Goal: Task Accomplishment & Management: Manage account settings

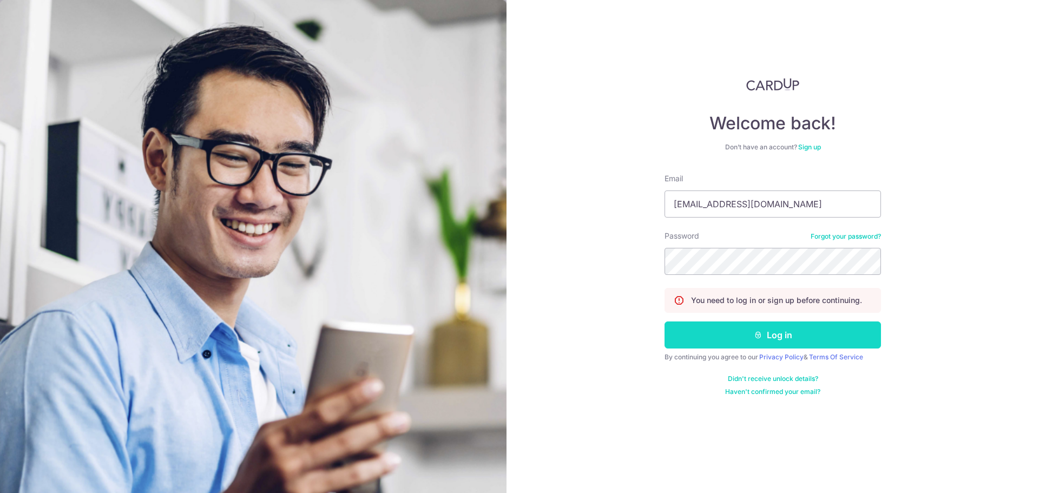
click at [713, 329] on button "Log in" at bounding box center [773, 334] width 216 height 27
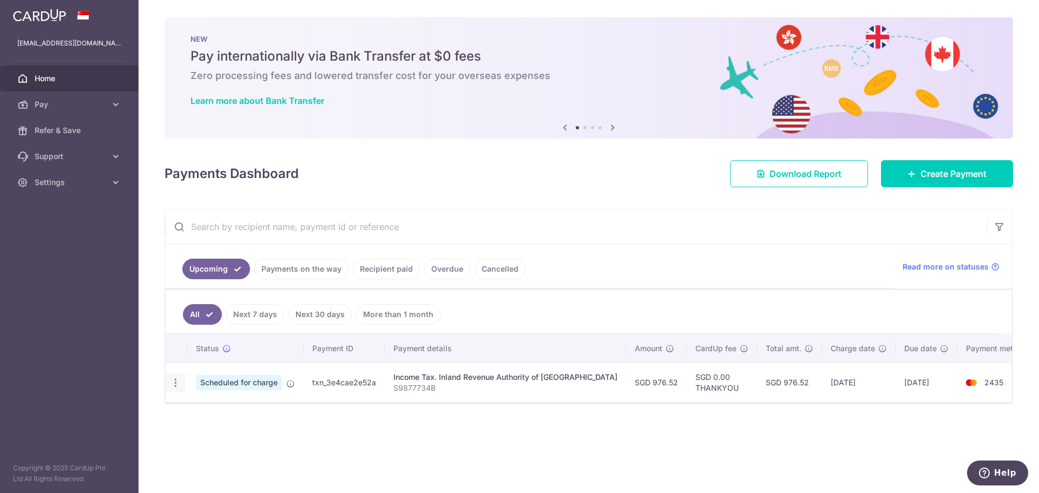
click at [183, 383] on div "Update payment Cancel payment" at bounding box center [176, 383] width 20 height 20
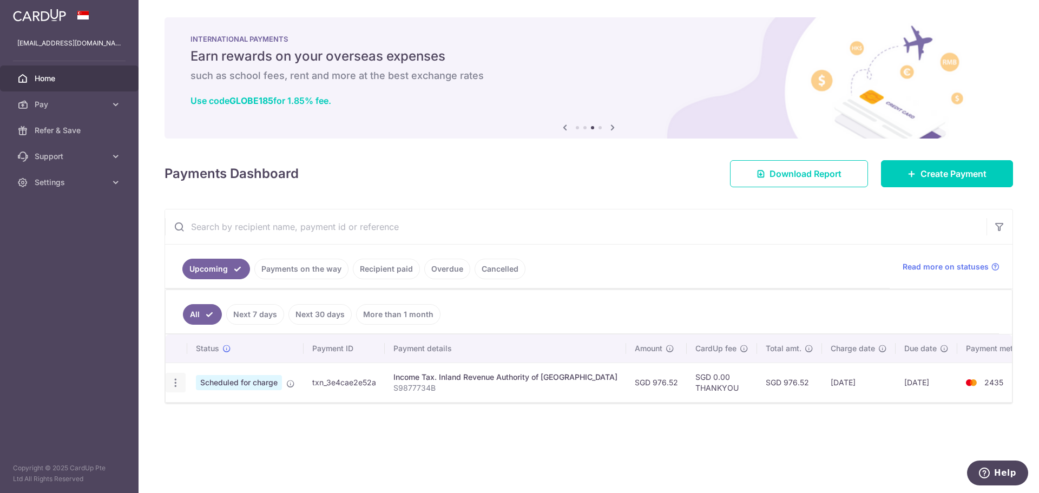
click at [175, 383] on icon "button" at bounding box center [175, 382] width 11 height 11
click at [217, 410] on span "Update payment" at bounding box center [233, 412] width 74 height 13
radio input "true"
type input "976.52"
type input "[DATE]"
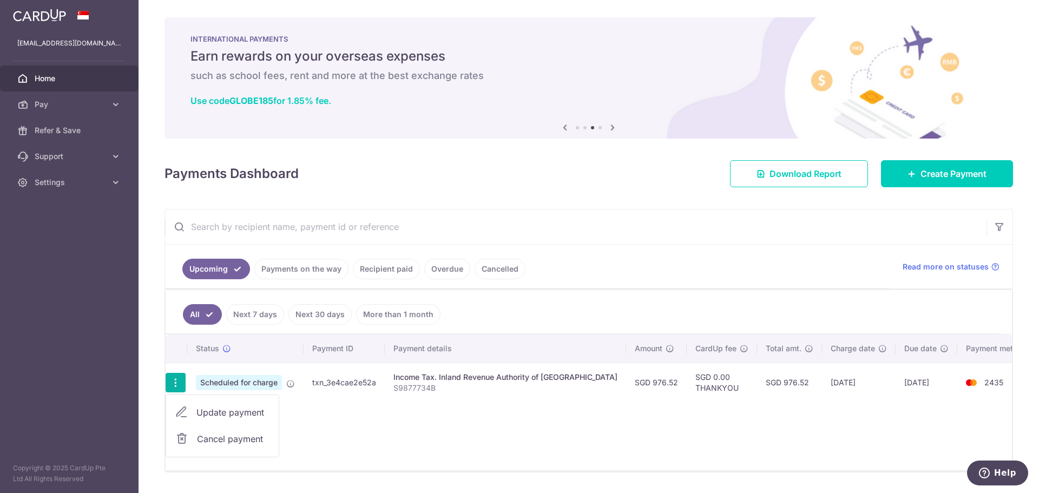
type input "S9877734B"
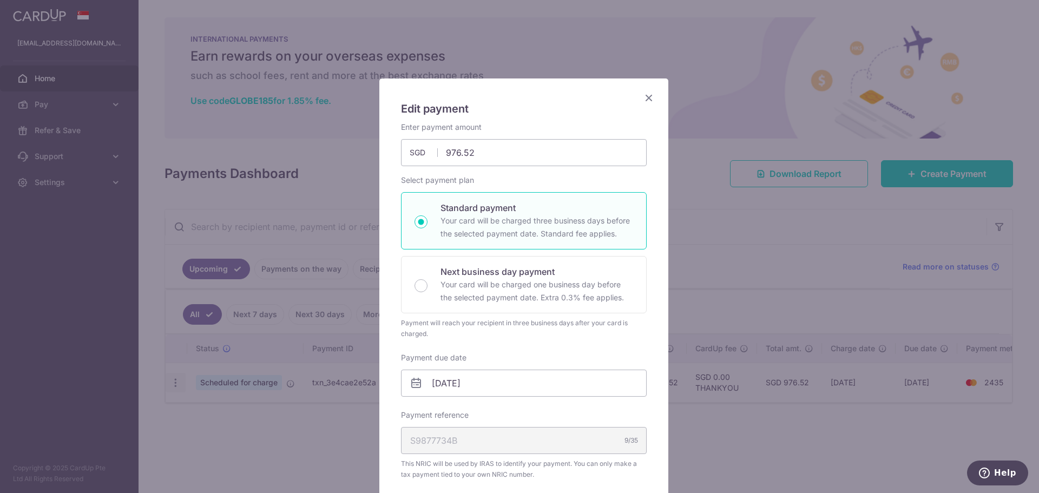
type input "THANKYOU"
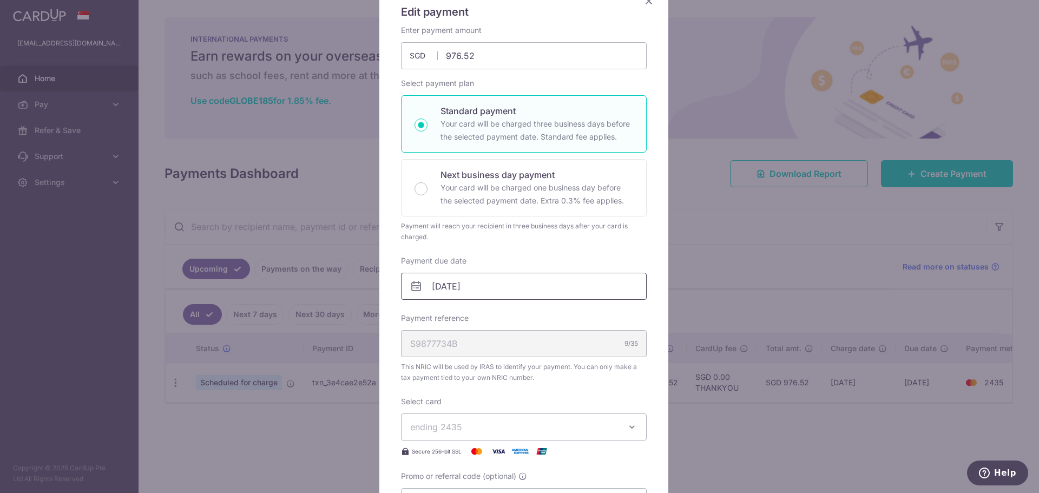
scroll to position [108, 0]
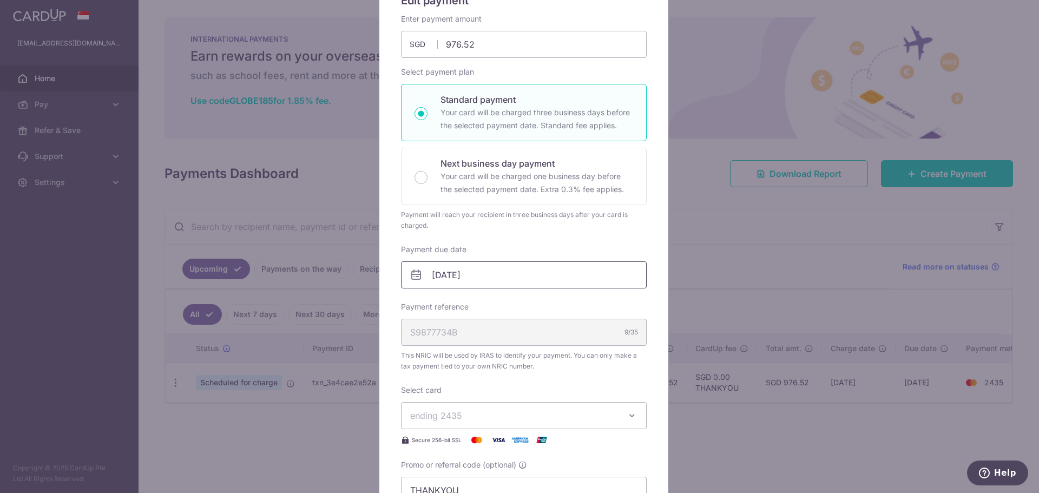
click at [484, 277] on input "[DATE]" at bounding box center [524, 274] width 246 height 27
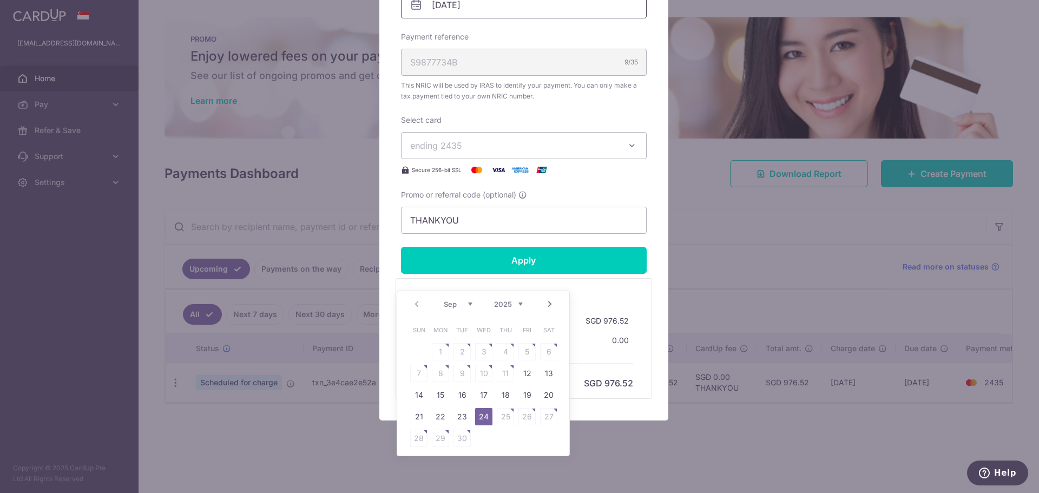
scroll to position [379, 0]
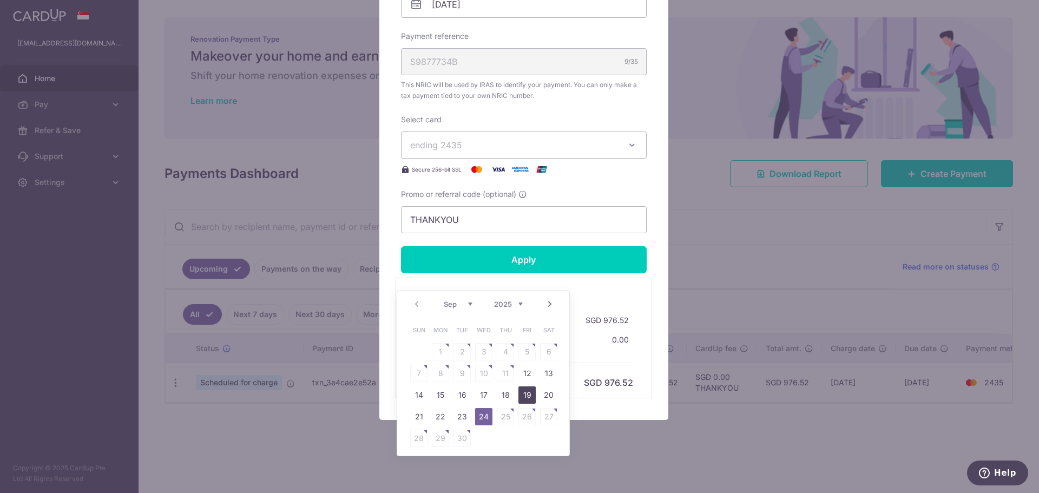
click at [523, 396] on link "19" at bounding box center [526, 394] width 17 height 17
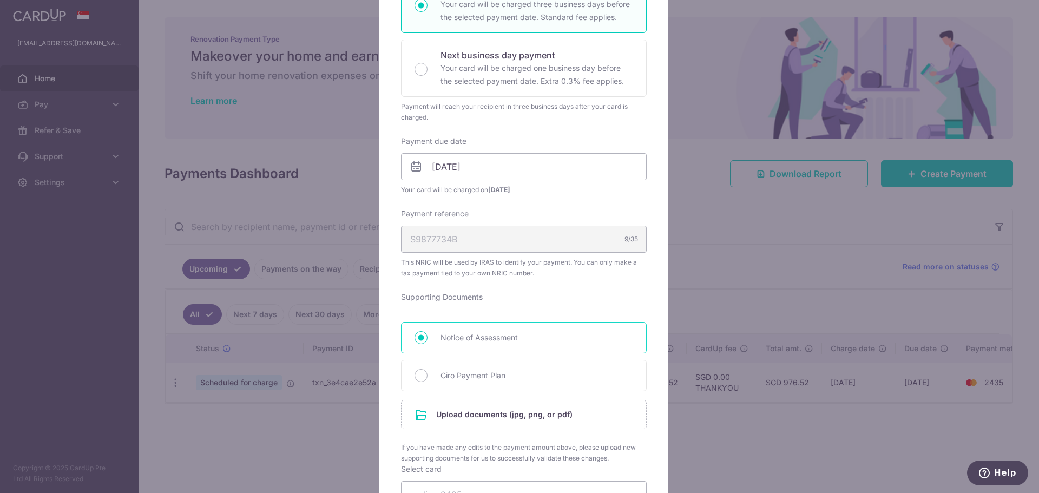
scroll to position [108, 0]
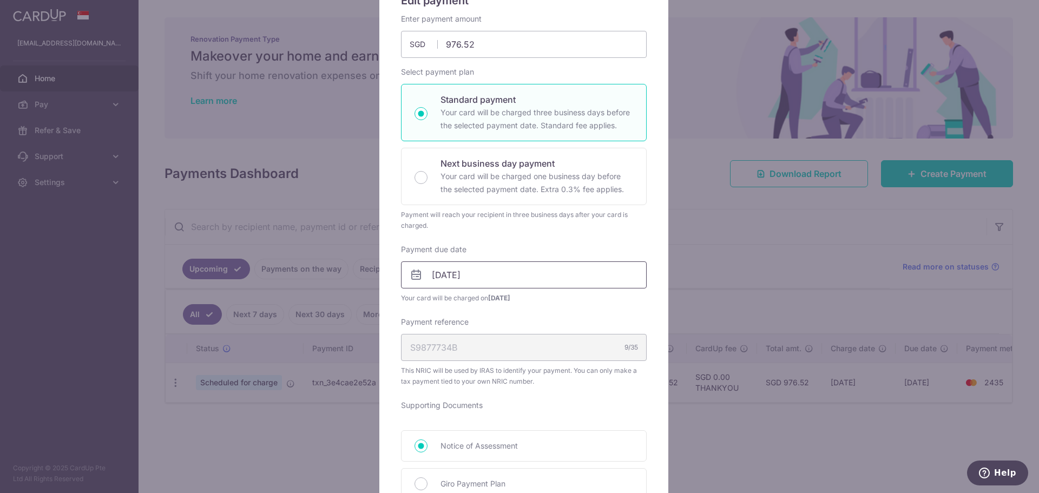
click at [564, 278] on input "[DATE]" at bounding box center [524, 274] width 246 height 27
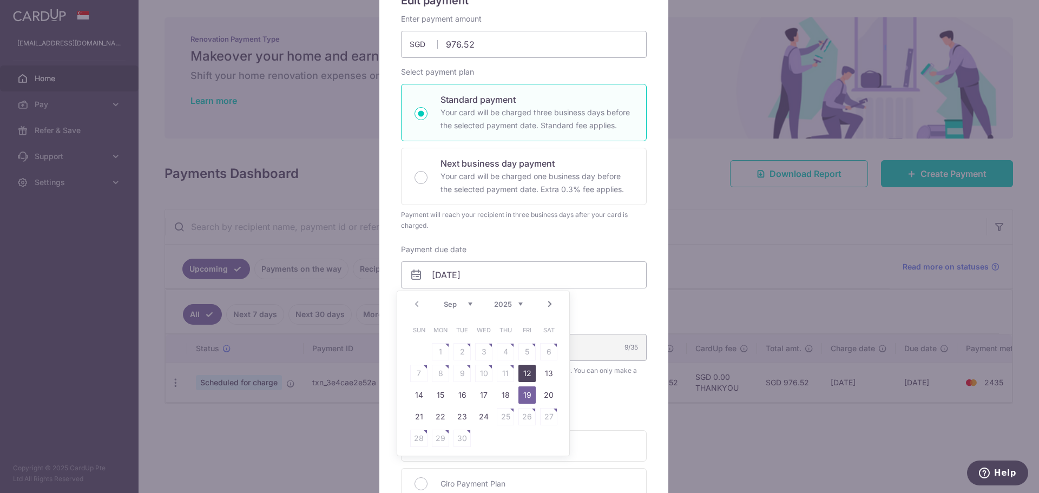
click at [529, 371] on link "12" at bounding box center [526, 373] width 17 height 17
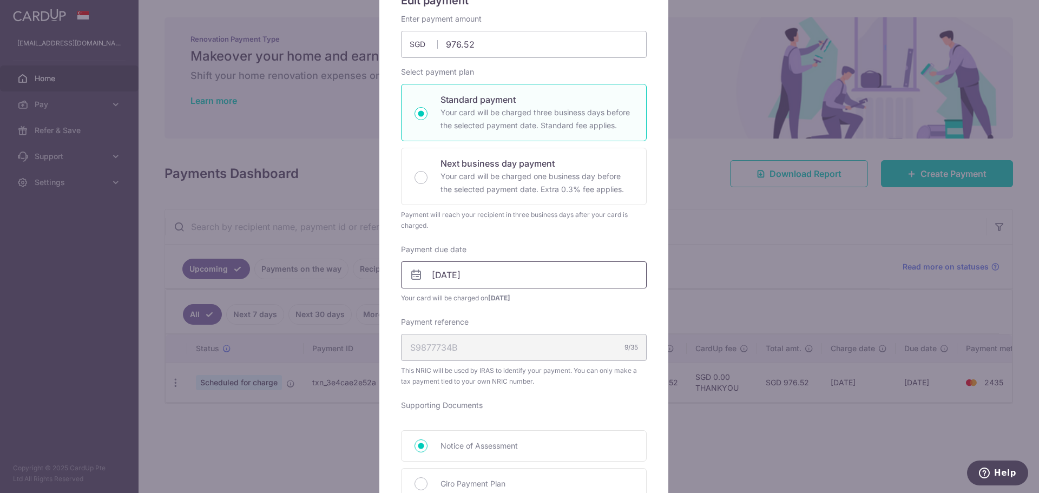
click at [550, 269] on input "12/09/2025" at bounding box center [524, 274] width 246 height 27
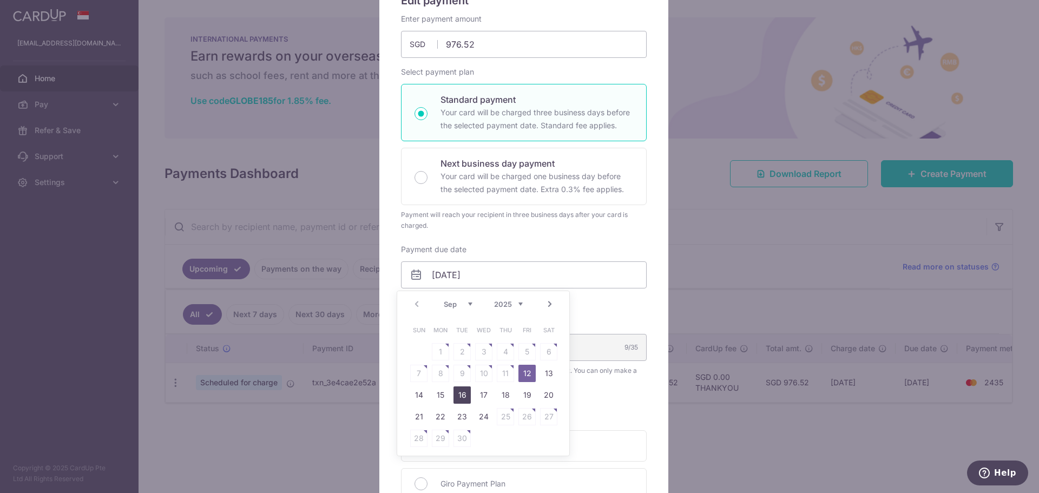
click at [461, 396] on link "16" at bounding box center [462, 394] width 17 height 17
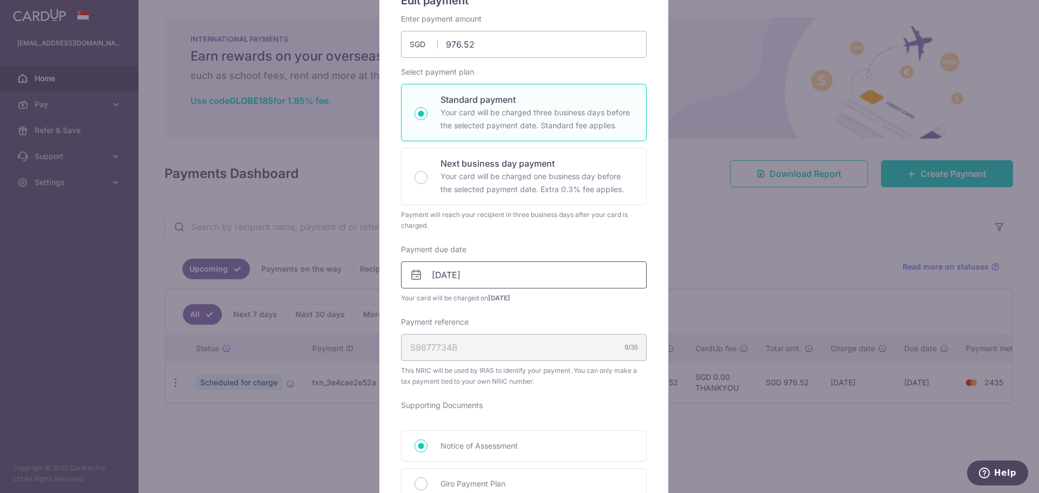
click at [503, 279] on input "16/09/2025" at bounding box center [524, 274] width 246 height 27
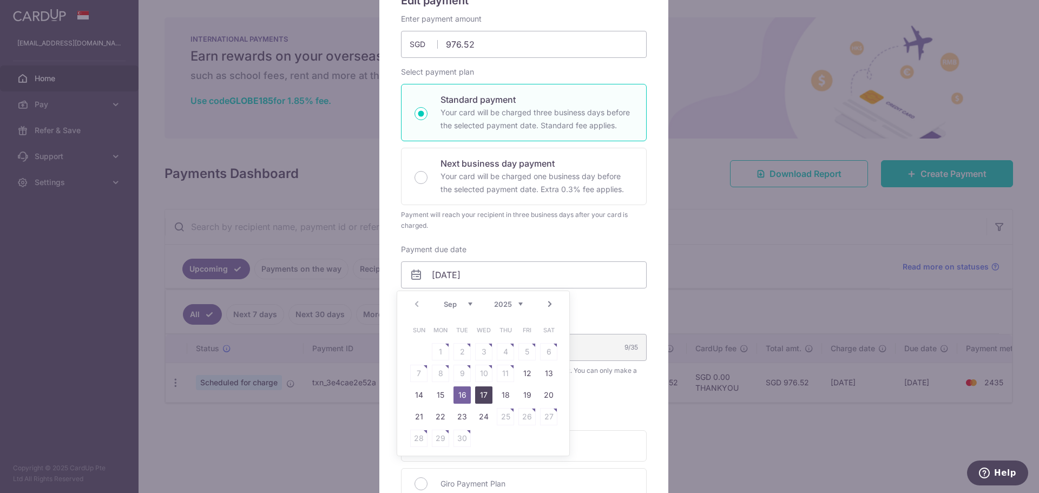
click at [480, 397] on link "17" at bounding box center [483, 394] width 17 height 17
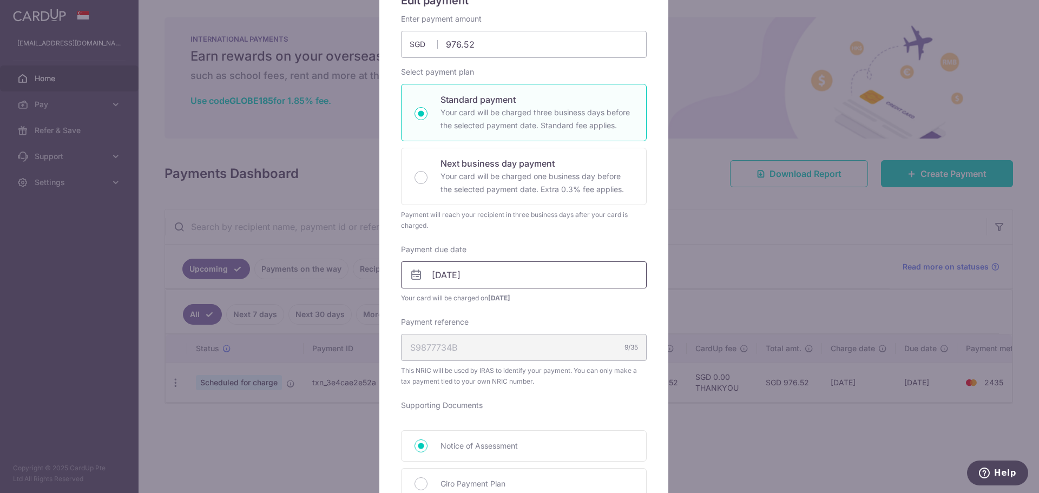
click at [503, 270] on input "17/09/2025" at bounding box center [524, 274] width 246 height 27
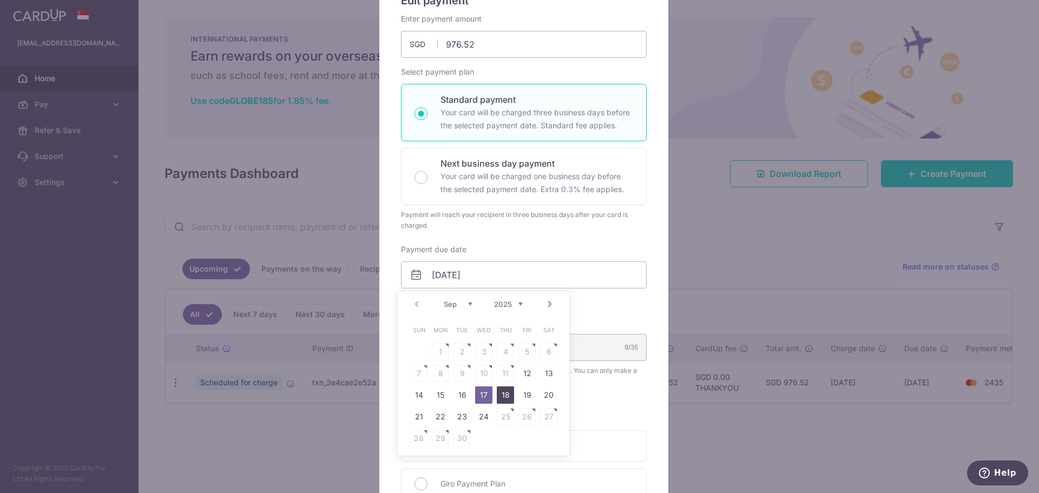
click at [503, 392] on link "18" at bounding box center [505, 394] width 17 height 17
type input "18/09/2025"
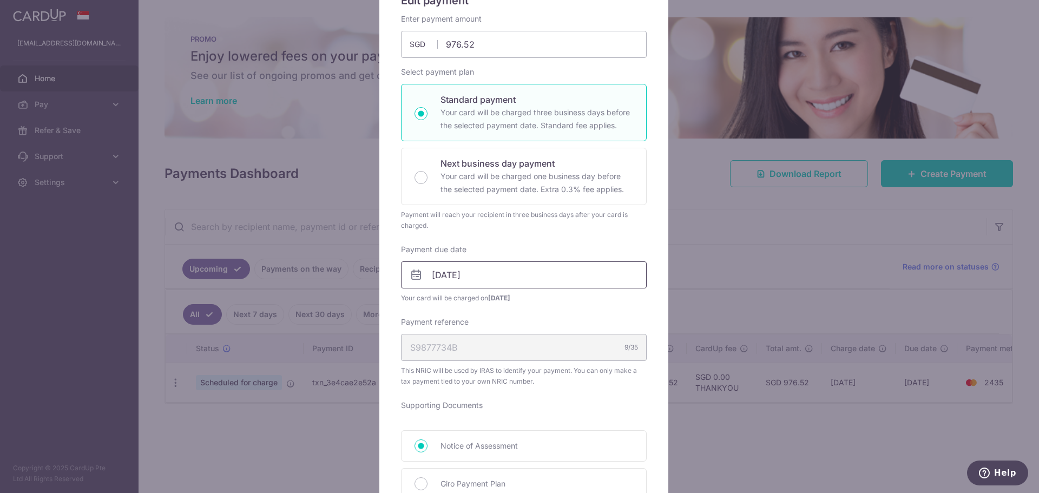
click at [524, 271] on input "18/09/2025" at bounding box center [524, 274] width 246 height 27
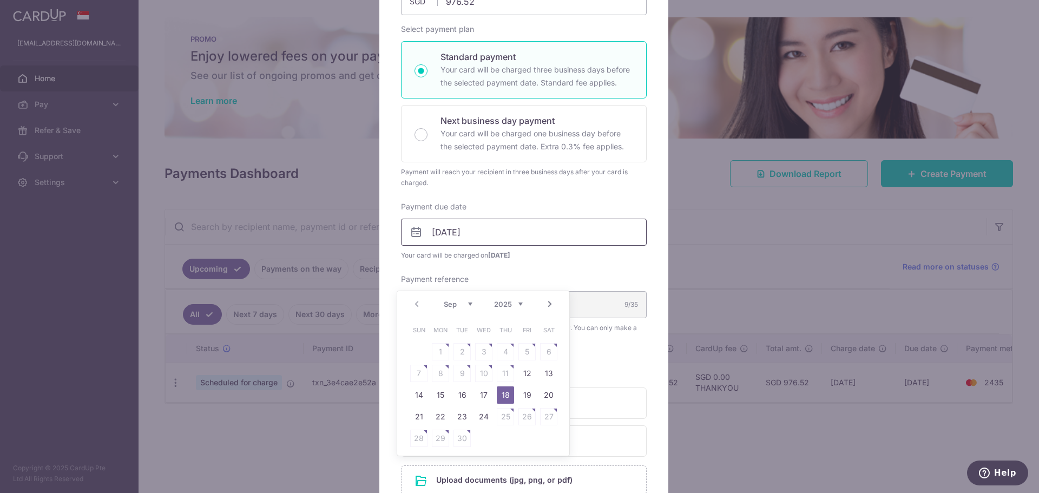
scroll to position [162, 0]
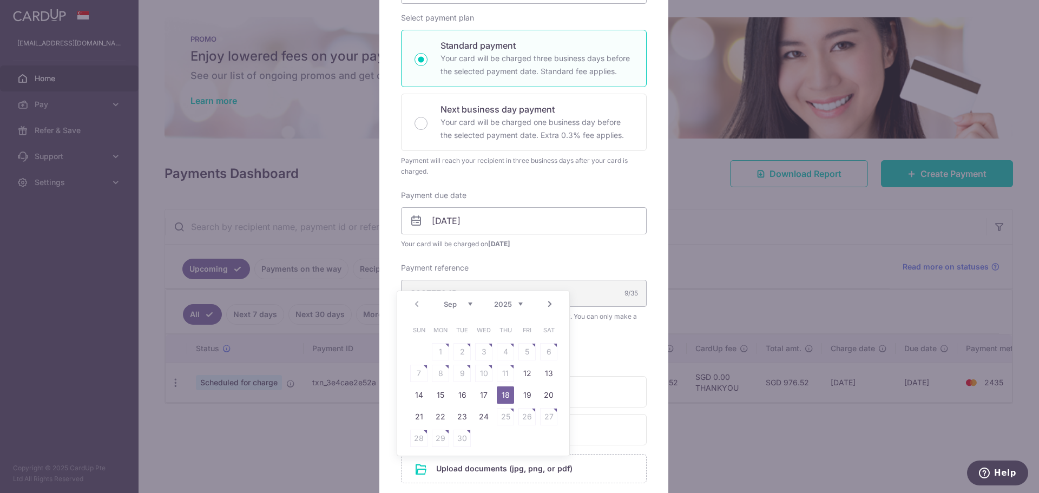
click at [504, 396] on link "18" at bounding box center [505, 394] width 17 height 17
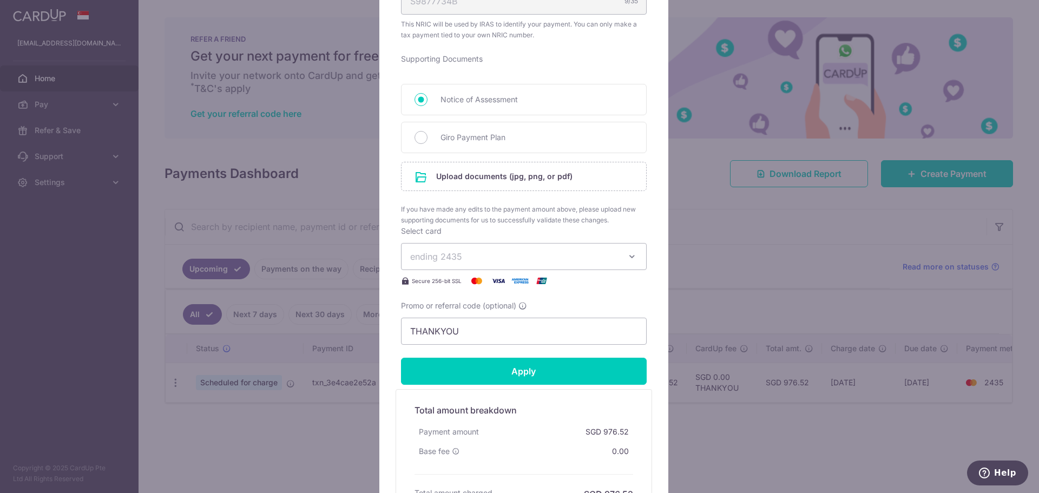
scroll to position [487, 0]
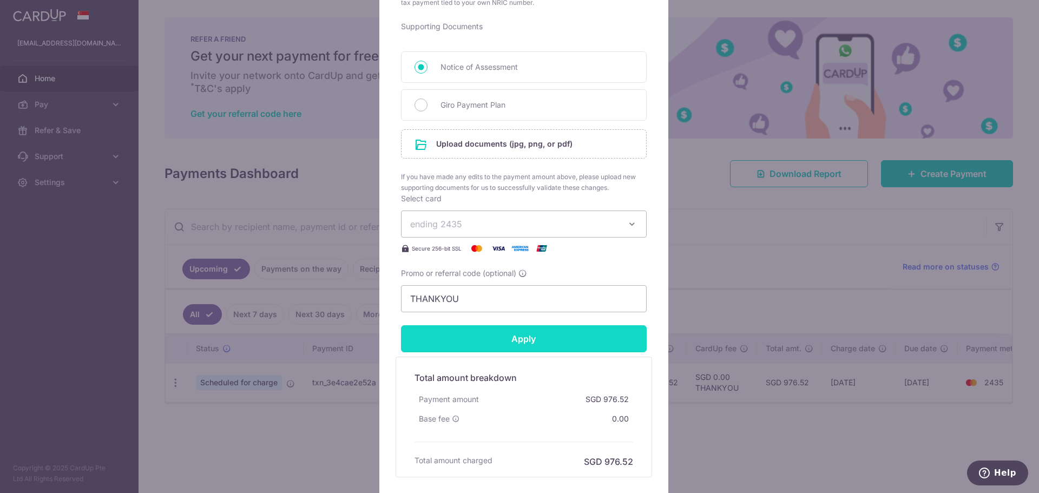
click at [495, 340] on input "Apply" at bounding box center [524, 338] width 246 height 27
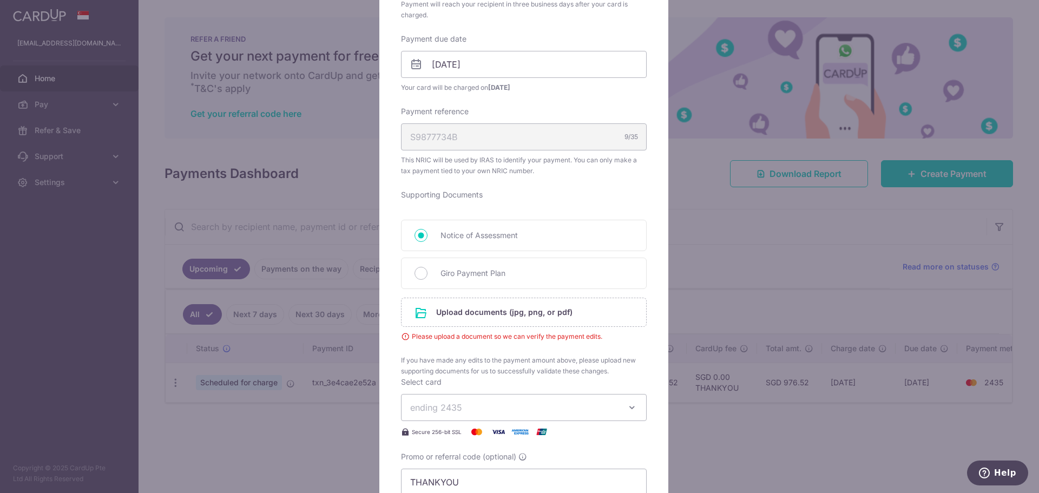
scroll to position [316, 0]
click at [459, 313] on input "file" at bounding box center [524, 315] width 245 height 28
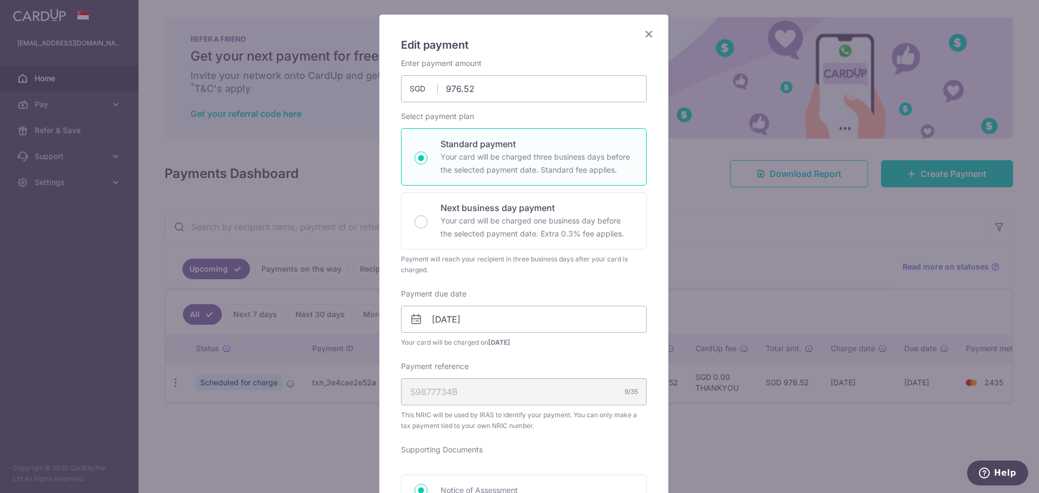
scroll to position [0, 0]
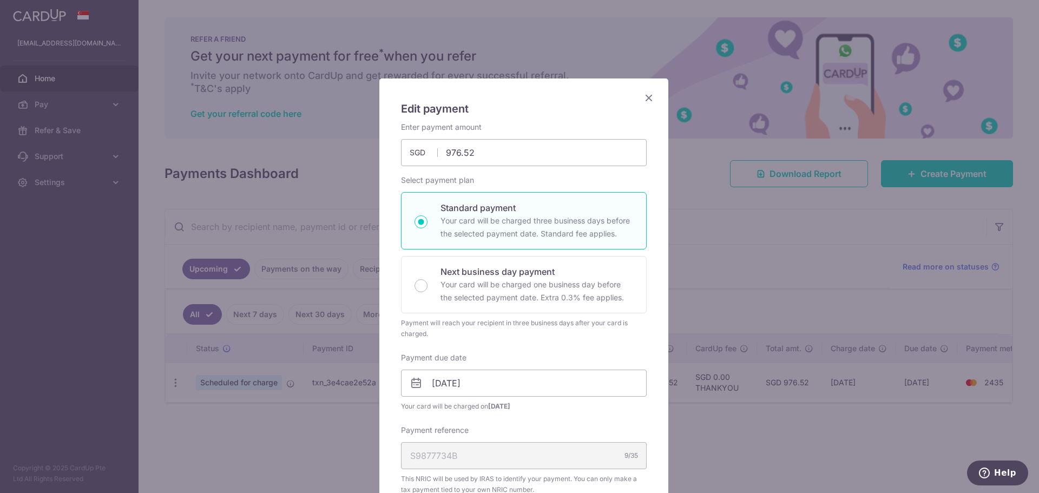
click at [646, 99] on icon "Close" at bounding box center [648, 98] width 13 height 14
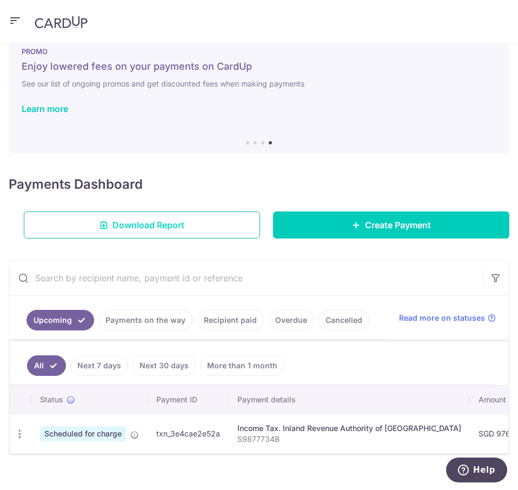
scroll to position [44, 0]
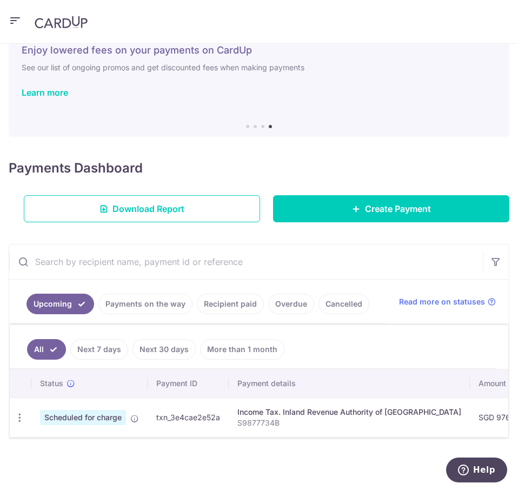
click at [139, 299] on link "Payments on the way" at bounding box center [145, 304] width 94 height 21
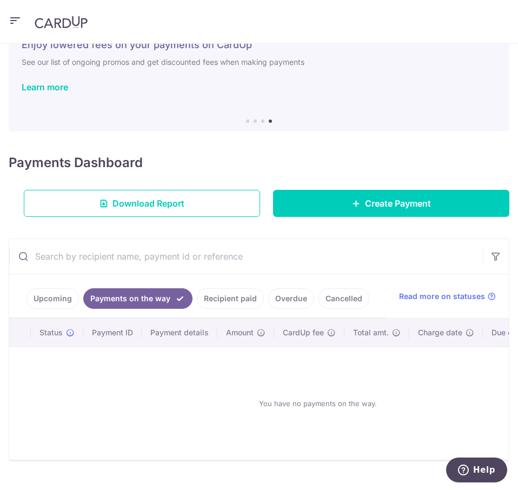
click at [240, 300] on link "Recipient paid" at bounding box center [230, 298] width 67 height 21
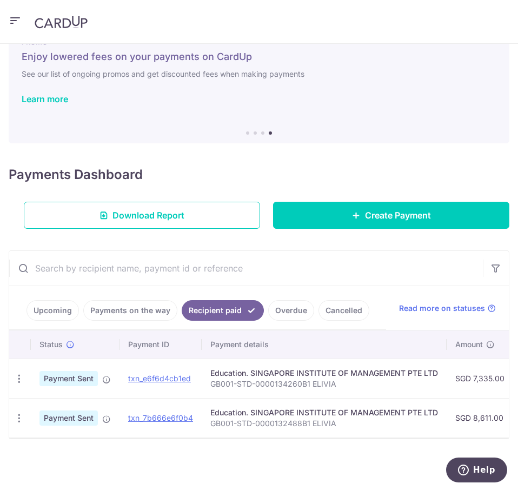
scroll to position [38, 0]
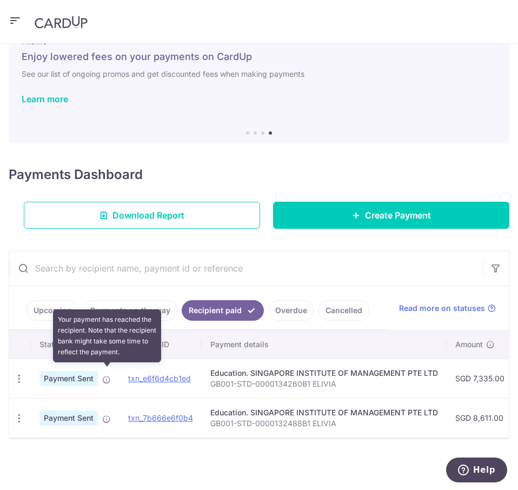
click at [108, 376] on icon at bounding box center [106, 380] width 9 height 9
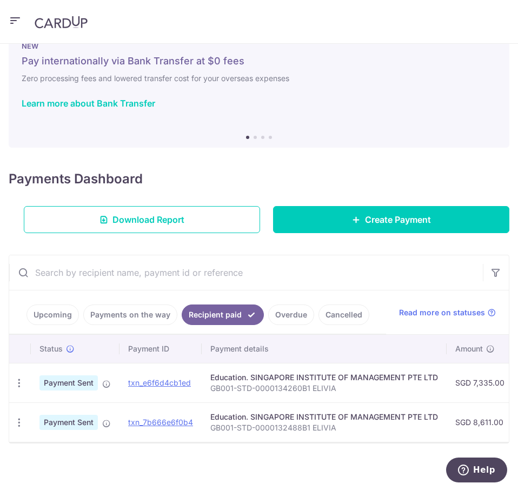
scroll to position [0, 0]
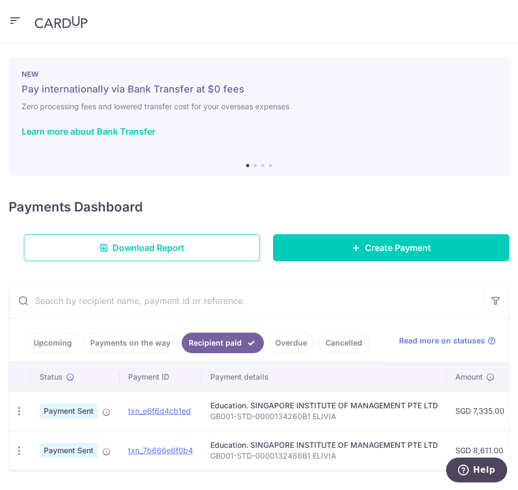
click at [250, 167] on div "NEW Pay internationally via Bank Transfer at $0 fees Zero processing fees and l…" at bounding box center [259, 116] width 501 height 119
click at [254, 167] on div "NEW Pay internationally via Bank Transfer at $0 fees Zero processing fees and l…" at bounding box center [259, 116] width 501 height 119
